Goal: Information Seeking & Learning: Check status

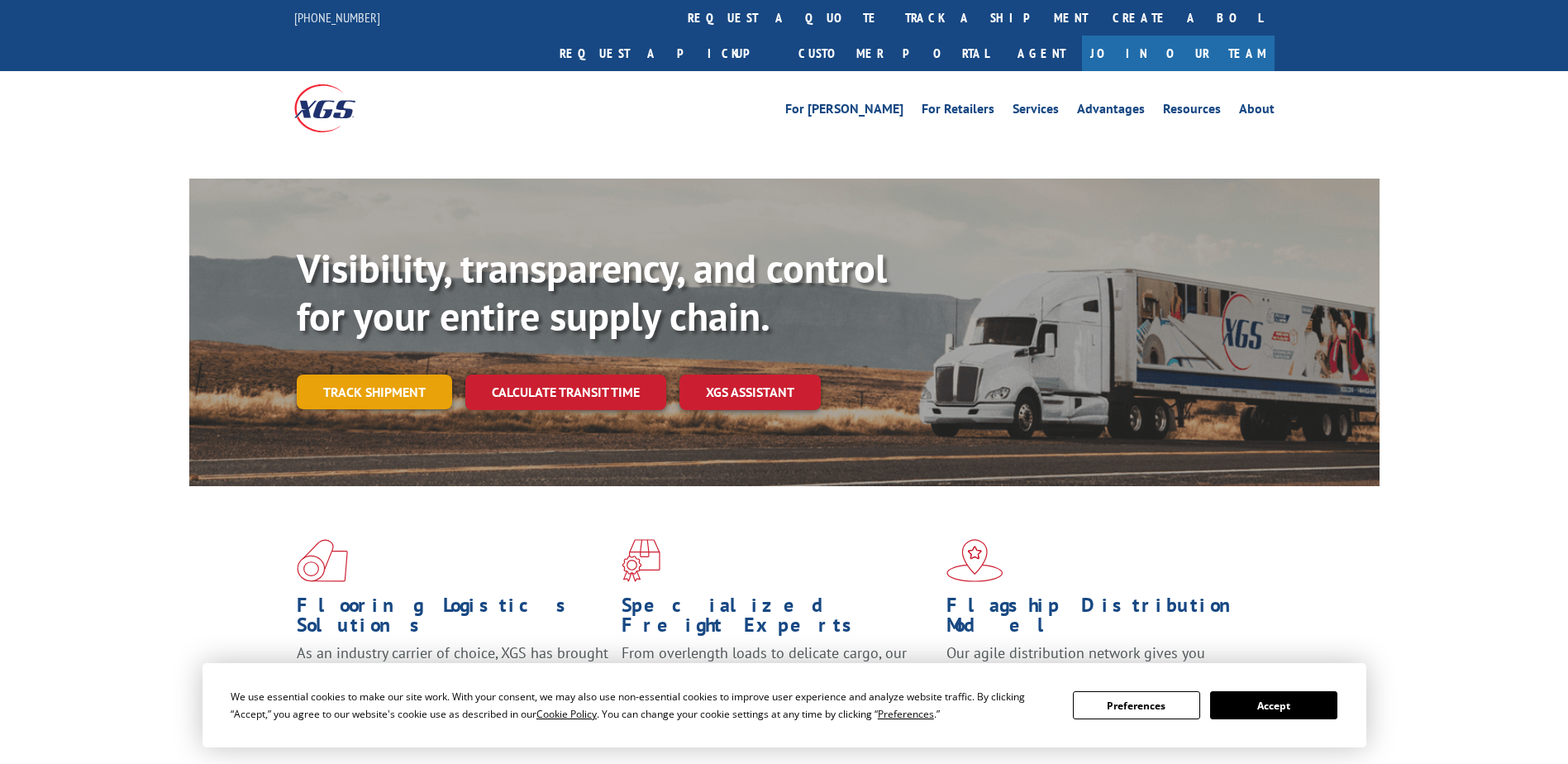
click at [357, 375] on link "Track shipment" at bounding box center [374, 392] width 155 height 35
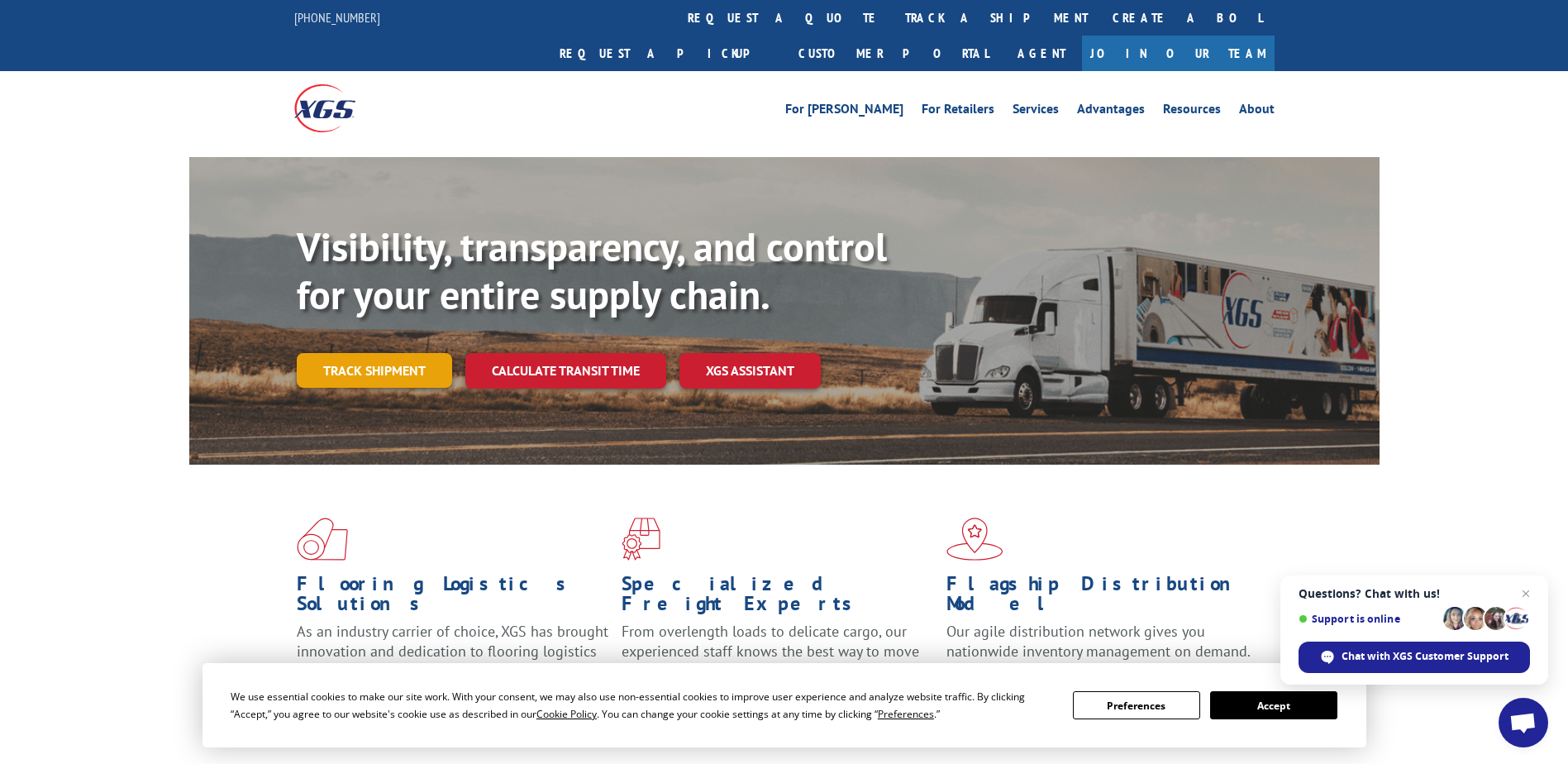
click at [367, 353] on link "Track shipment" at bounding box center [374, 370] width 155 height 35
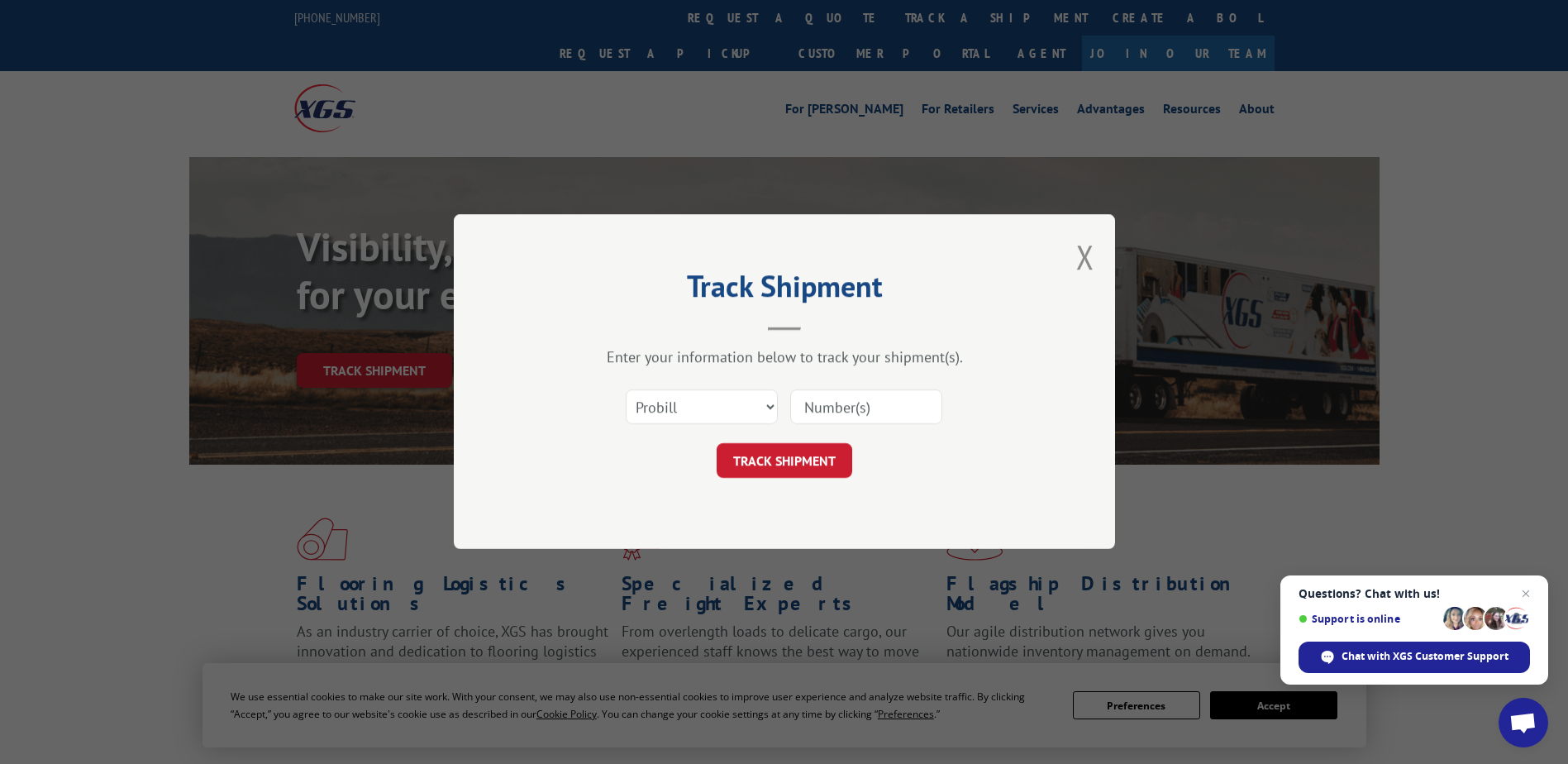
click at [803, 405] on input at bounding box center [865, 407] width 152 height 35
paste input "17602979"
type input "17602979"
click at [801, 459] on button "TRACK SHIPMENT" at bounding box center [784, 461] width 136 height 35
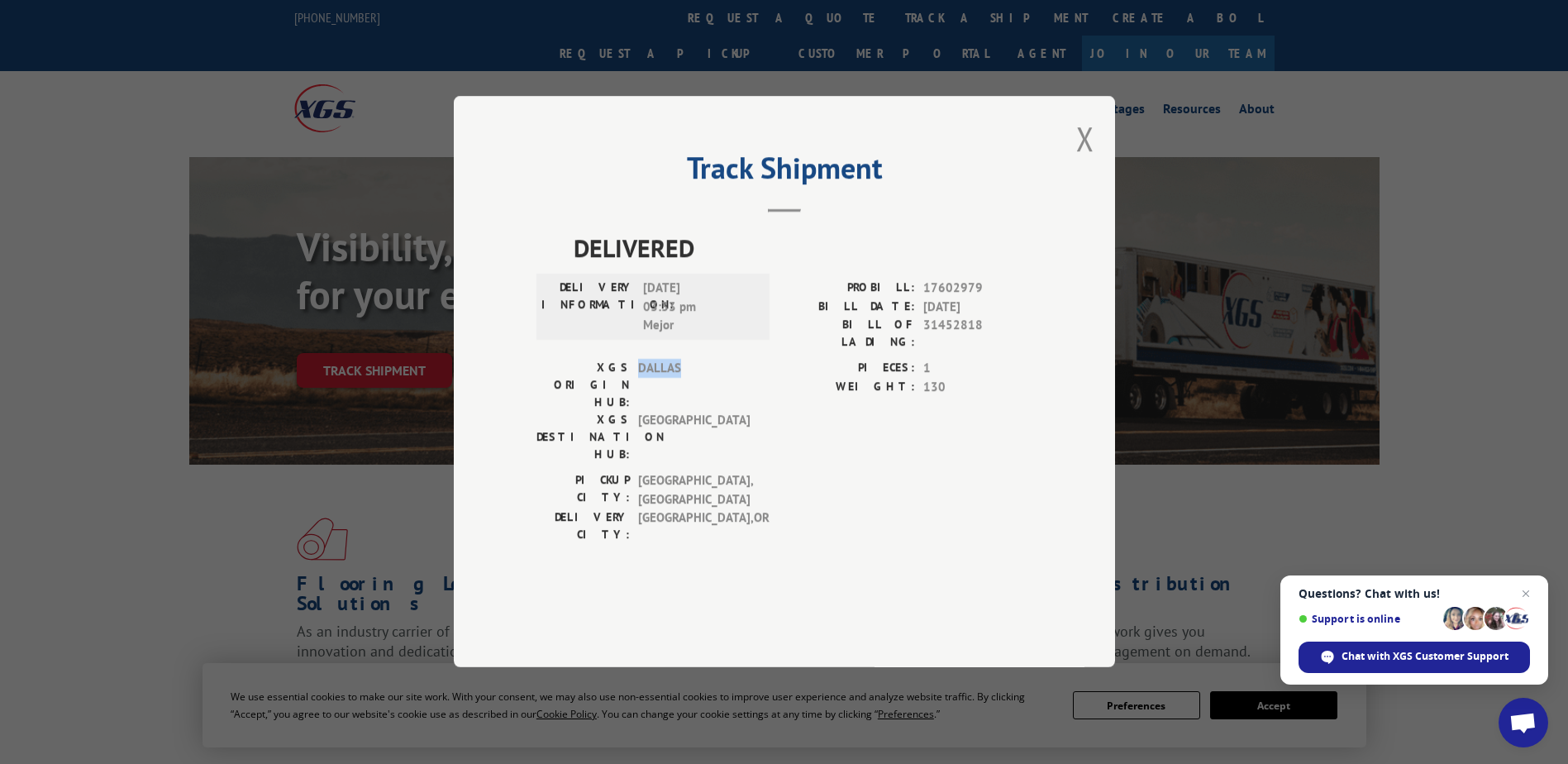
drag, startPoint x: 639, startPoint y: 403, endPoint x: 682, endPoint y: 407, distance: 43.2
click at [682, 407] on span "DALLAS" at bounding box center [694, 385] width 111 height 52
copy span "DALLAS"
drag, startPoint x: 638, startPoint y: 423, endPoint x: 694, endPoint y: 425, distance: 56.0
click at [694, 425] on div "XGS DESTINATION HUB: [GEOGRAPHIC_DATA]" at bounding box center [648, 437] width 223 height 52
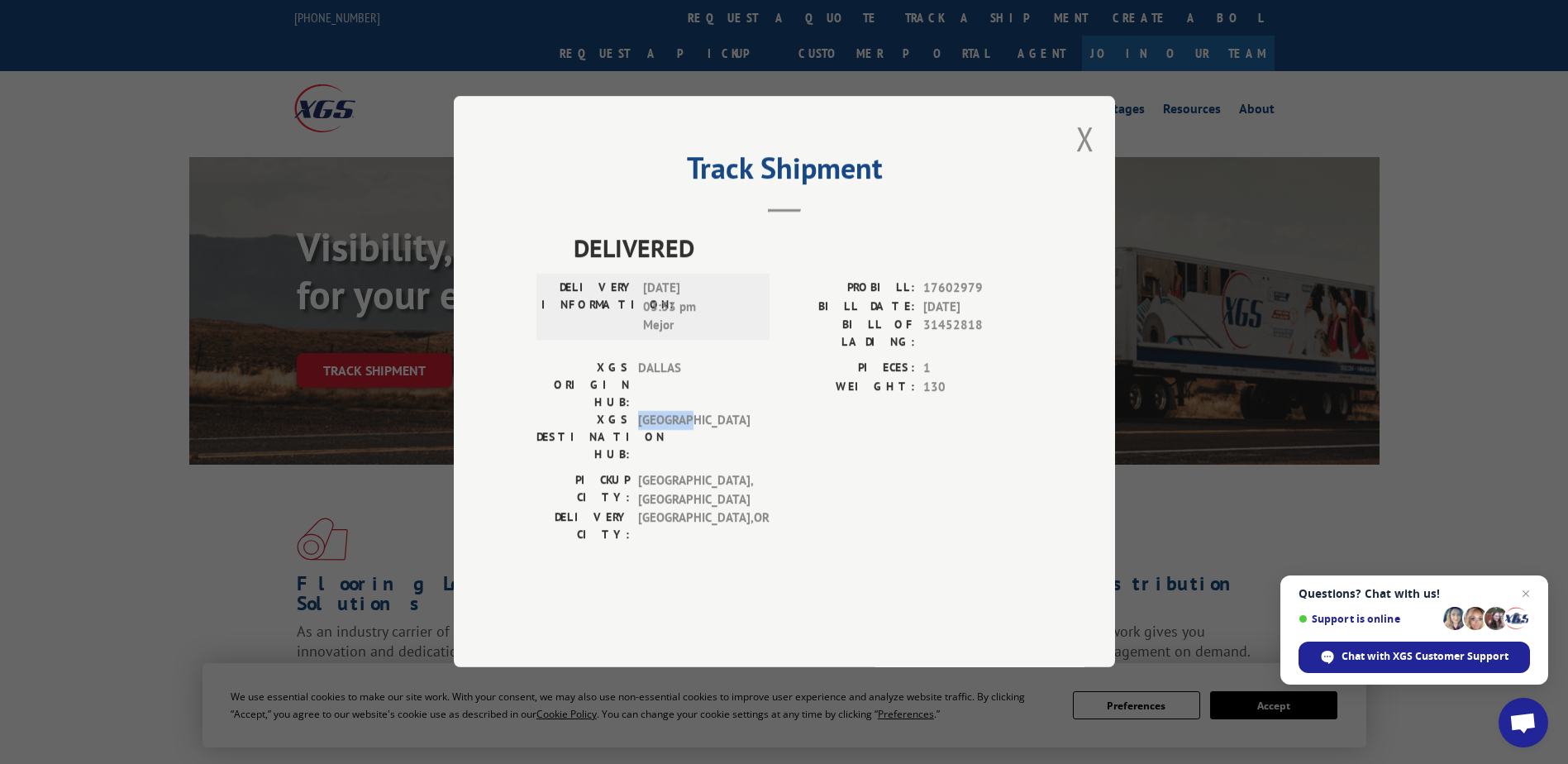
copy span "[GEOGRAPHIC_DATA]"
click at [713, 454] on div "XGS ORIGIN HUB: [GEOGRAPHIC_DATA] XGS DESTINATION HUB: [GEOGRAPHIC_DATA]" at bounding box center [648, 415] width 223 height 112
